Goal: Task Accomplishment & Management: Manage account settings

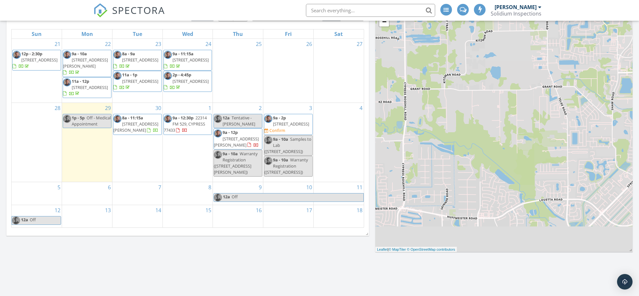
scroll to position [556, 640]
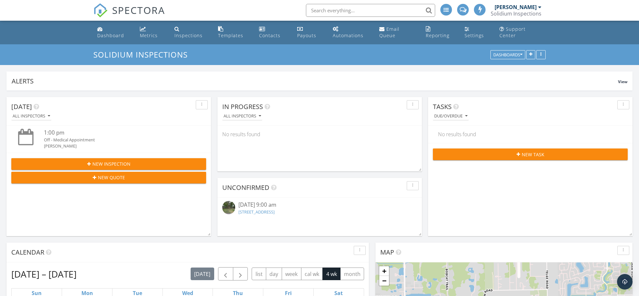
scroll to position [259, 0]
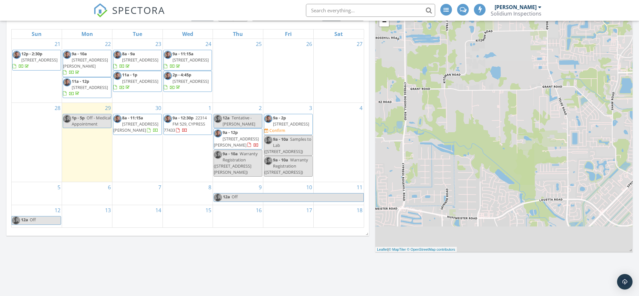
click at [211, 252] on div "Today All Inspectors 1:00 pm Off - Medical Appointment Tom McCabe New Inspectio…" at bounding box center [319, 110] width 639 height 556
click at [122, 262] on div "Today All Inspectors 1:00 pm Off - Medical Appointment Tom McCabe New Inspectio…" at bounding box center [319, 110] width 639 height 556
click at [145, 263] on div "Today All Inspectors 1:00 pm Off - Medical Appointment Tom McCabe New Inspectio…" at bounding box center [319, 110] width 639 height 556
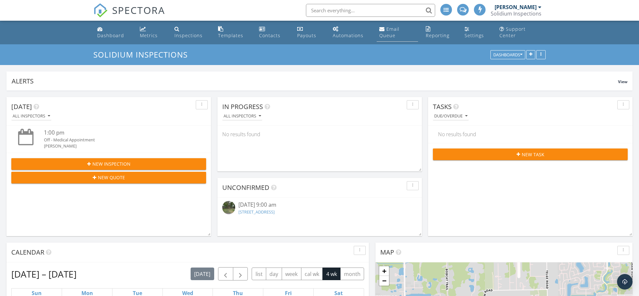
scroll to position [0, 0]
click at [267, 34] on div "Contacts" at bounding box center [269, 35] width 21 height 6
click at [102, 35] on div "Dashboard" at bounding box center [110, 35] width 27 height 6
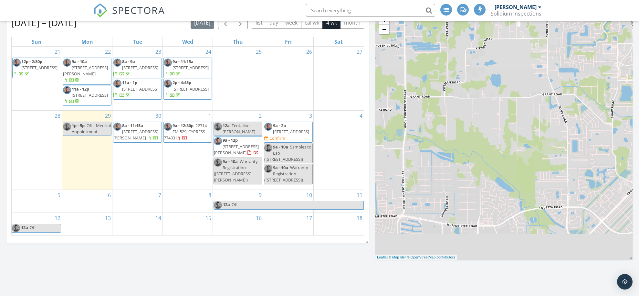
scroll to position [252, 0]
click at [229, 145] on span "431 Westmoreland St, Houston 77006" at bounding box center [236, 149] width 45 height 12
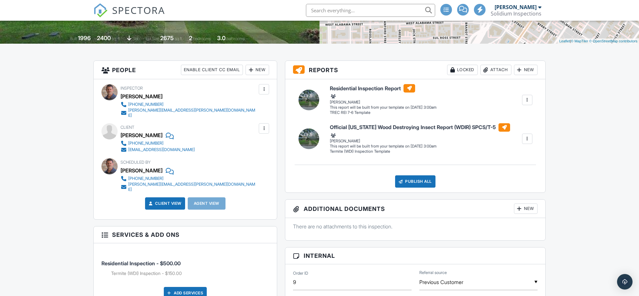
click at [437, 237] on div "There are no attachments to this inspection." at bounding box center [415, 229] width 260 height 22
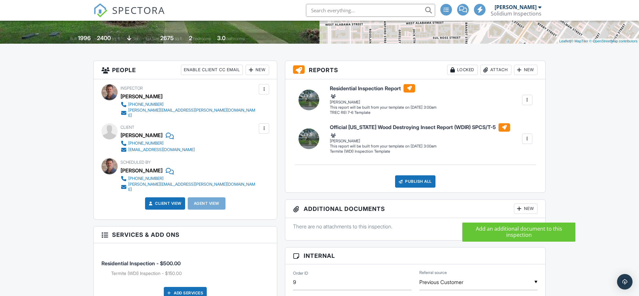
click at [521, 212] on div at bounding box center [519, 208] width 6 height 6
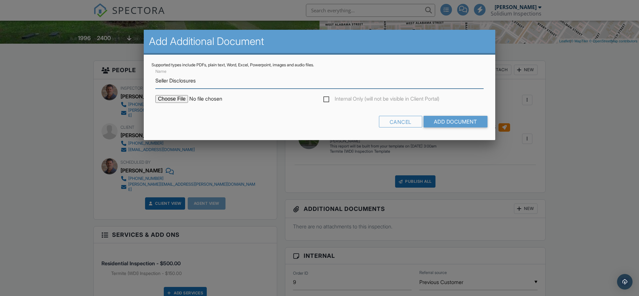
type input "Seller Disclosures"
click at [170, 97] on input "file" at bounding box center [210, 99] width 110 height 8
type input "C:\fakepath\https___mediahar.harstatic.com_717336538_supplement_717673971.pdf.p…"
click at [326, 98] on label "Internal Only (will not be visible in Client Portal)" at bounding box center [381, 100] width 116 height 8
click at [326, 98] on input "Internal Only (will not be visible in Client Portal)" at bounding box center [325, 100] width 4 height 4
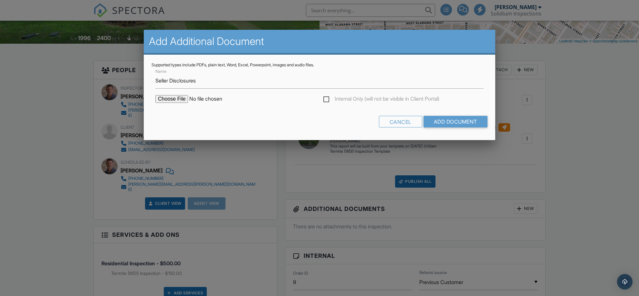
checkbox input "true"
click at [478, 123] on input "Add Document" at bounding box center [456, 122] width 64 height 12
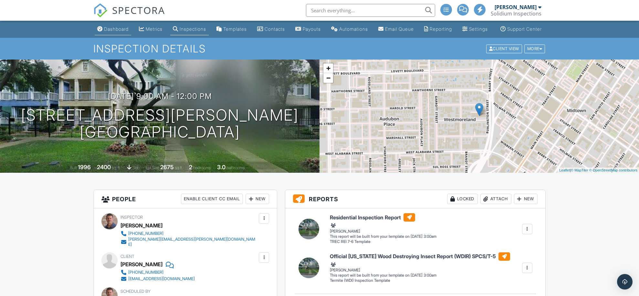
click at [104, 32] on div "Dashboard" at bounding box center [116, 28] width 25 height 5
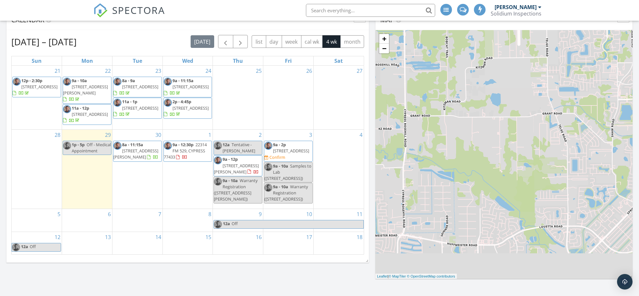
scroll to position [235, 0]
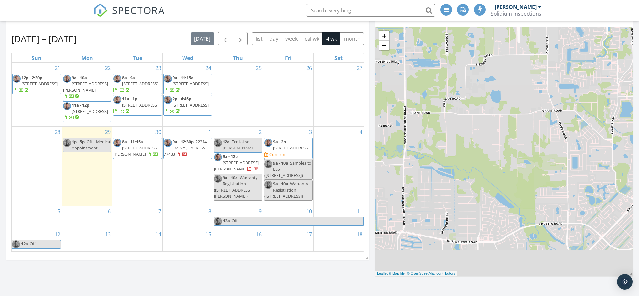
click at [167, 275] on div "[DATE] All Inspectors 1:00 pm Off - Medical Appointment [PERSON_NAME] New Inspe…" at bounding box center [319, 134] width 639 height 556
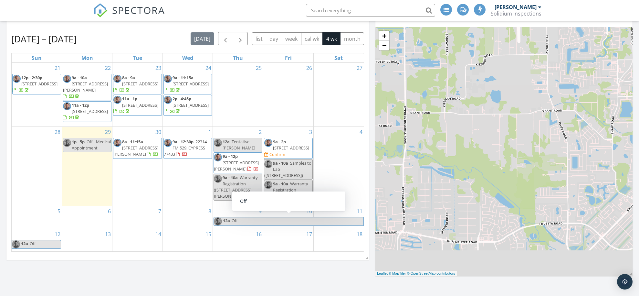
click at [195, 274] on div "[DATE] All Inspectors 1:00 pm Off - Medical Appointment [PERSON_NAME] New Inspe…" at bounding box center [319, 134] width 639 height 556
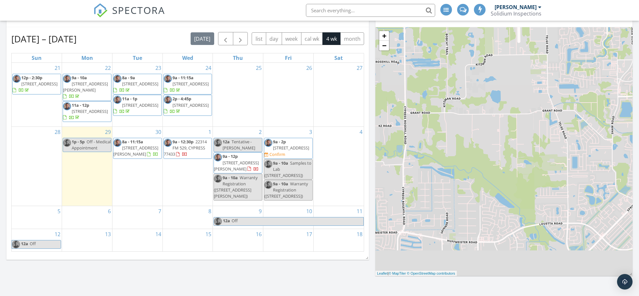
click at [259, 277] on div "[DATE] All Inspectors 1:00 pm Off - Medical Appointment [PERSON_NAME] New Inspe…" at bounding box center [319, 134] width 639 height 556
